Goal: Obtain resource: Obtain resource

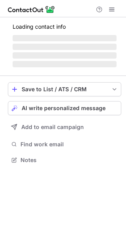
scroll to position [152, 126]
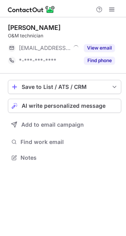
click at [95, 49] on button "View email" at bounding box center [99, 48] width 31 height 8
